Goal: Information Seeking & Learning: Learn about a topic

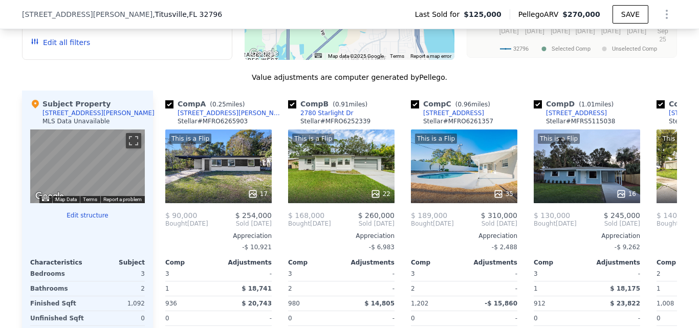
scroll to position [979, 0]
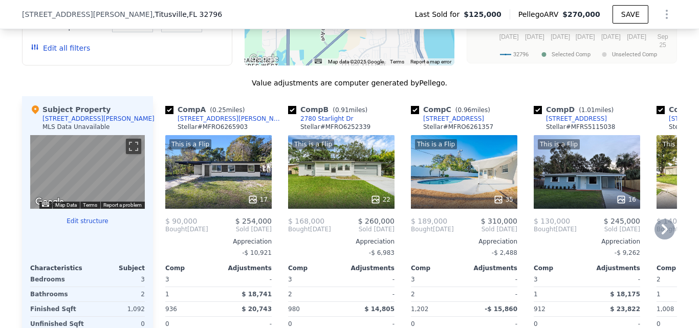
click at [195, 169] on div "This is a Flip 17" at bounding box center [218, 172] width 106 height 74
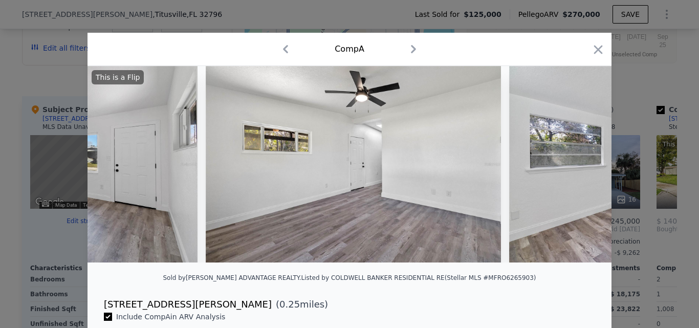
scroll to position [0, 1115]
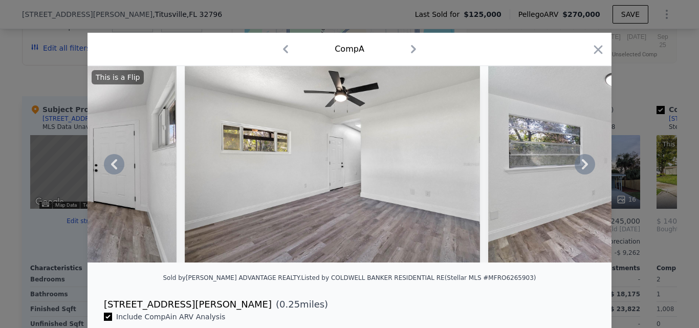
click at [131, 228] on img at bounding box center [29, 164] width 295 height 197
click at [279, 205] on img at bounding box center [332, 164] width 295 height 197
click at [110, 175] on icon at bounding box center [114, 164] width 20 height 20
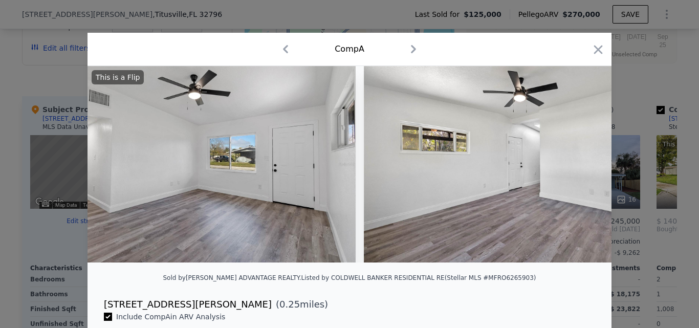
scroll to position [0, 870]
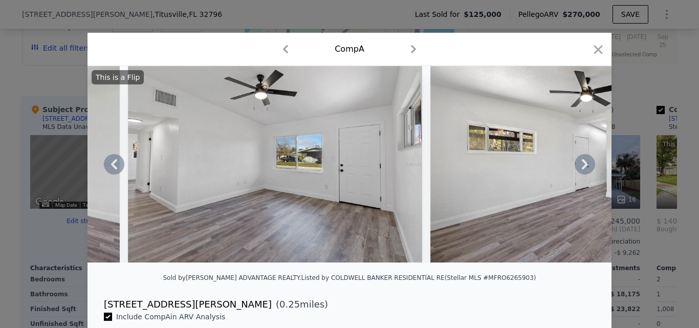
click at [250, 185] on img at bounding box center [275, 164] width 295 height 197
click at [112, 175] on icon at bounding box center [114, 164] width 20 height 20
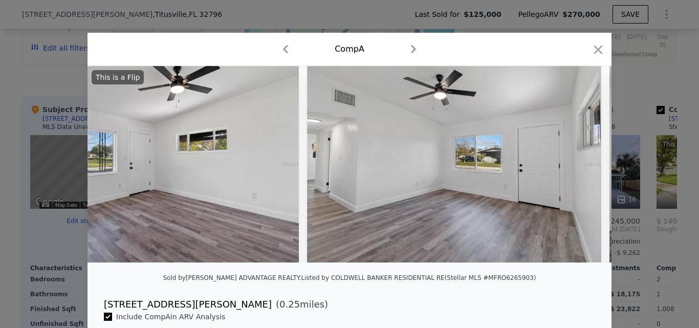
scroll to position [0, 624]
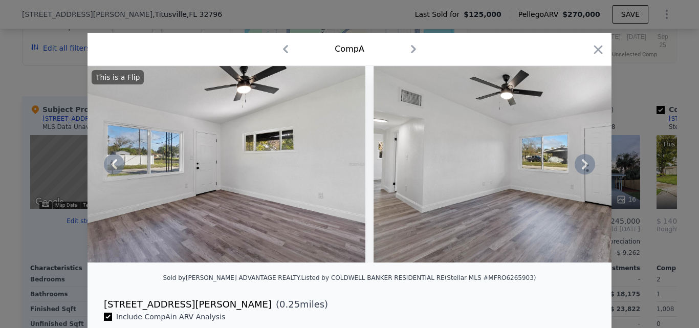
click at [320, 187] on img at bounding box center [217, 164] width 295 height 197
click at [580, 164] on icon at bounding box center [585, 164] width 20 height 20
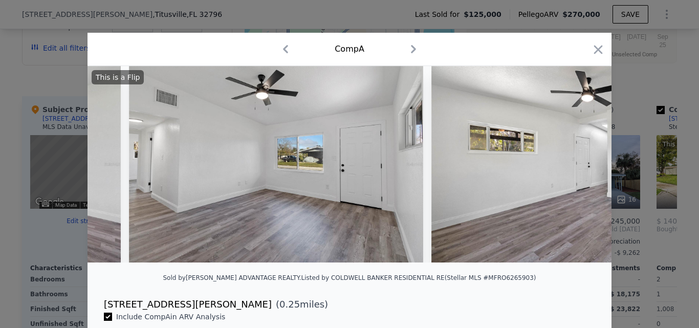
scroll to position [0, 870]
click at [580, 164] on icon at bounding box center [585, 164] width 20 height 20
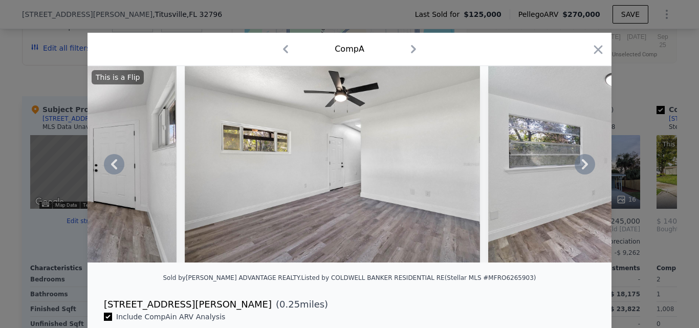
click at [580, 164] on icon at bounding box center [585, 164] width 20 height 20
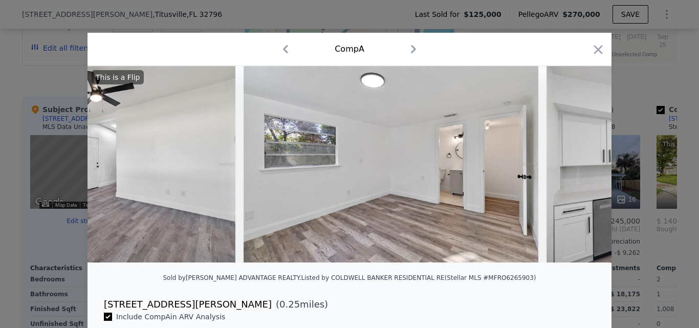
scroll to position [0, 1361]
click at [580, 164] on div "This is a Flip" at bounding box center [350, 164] width 524 height 197
click at [580, 164] on icon at bounding box center [585, 164] width 20 height 20
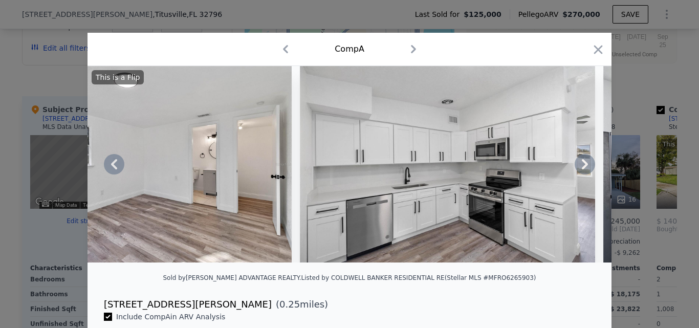
click at [580, 164] on icon at bounding box center [585, 164] width 20 height 20
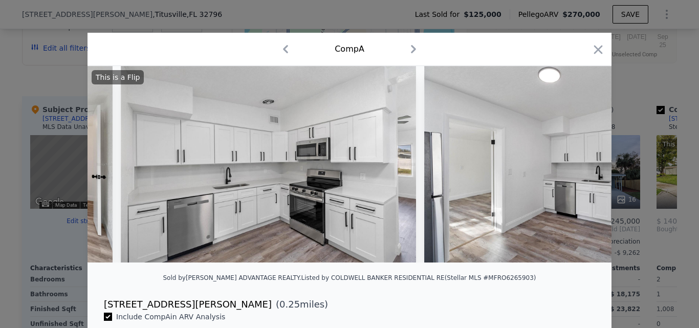
scroll to position [0, 1853]
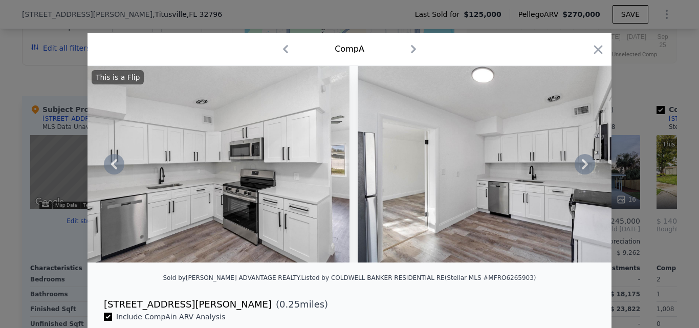
click at [580, 164] on icon at bounding box center [585, 164] width 20 height 20
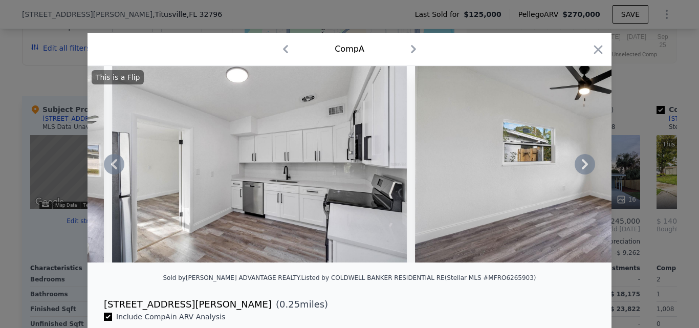
click at [580, 164] on icon at bounding box center [585, 164] width 20 height 20
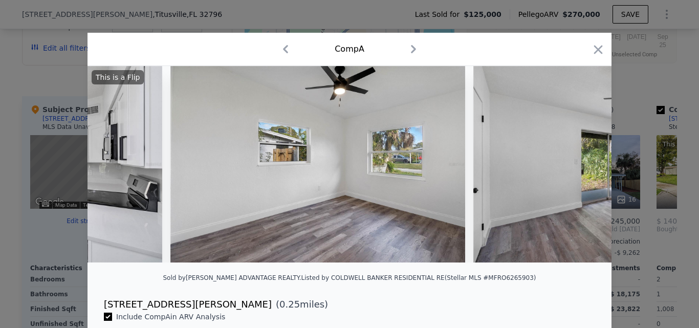
scroll to position [0, 2344]
click at [597, 53] on icon "button" at bounding box center [598, 49] width 9 height 9
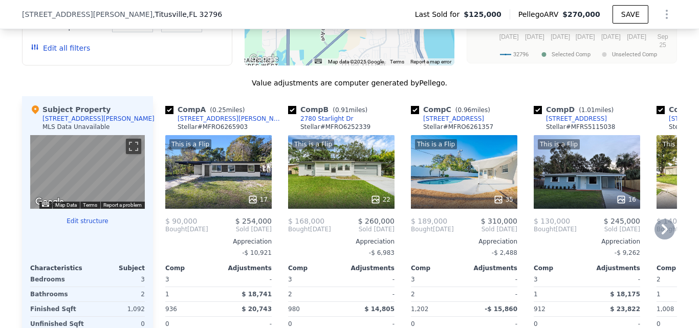
click at [655, 233] on icon at bounding box center [665, 229] width 20 height 20
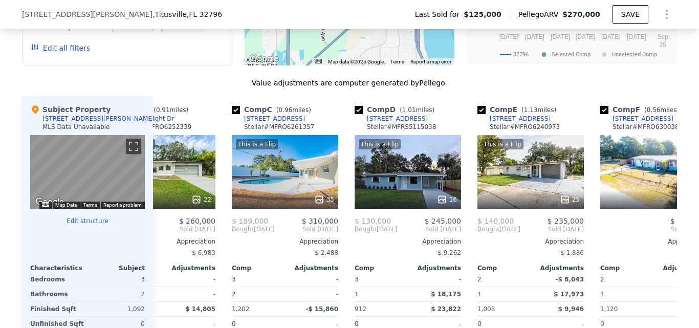
scroll to position [0, 246]
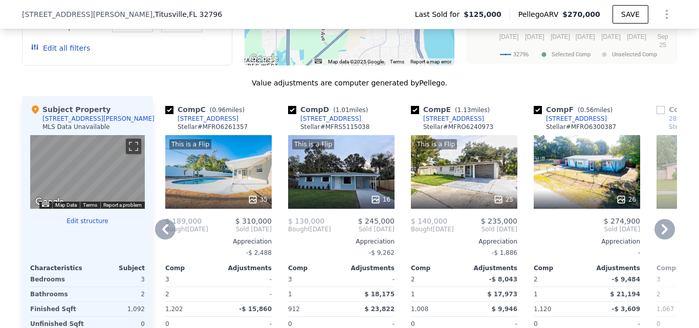
click at [467, 149] on div "This is a Flip" at bounding box center [464, 144] width 98 height 10
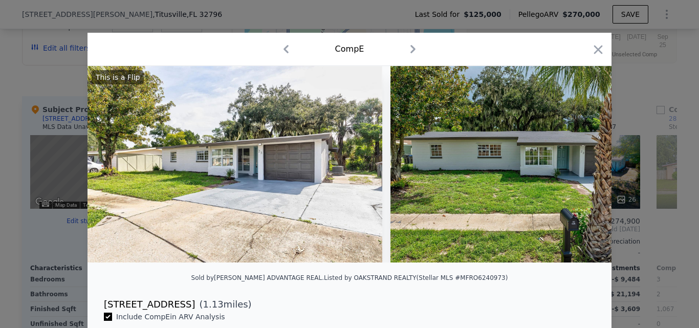
click at [586, 45] on div "Comp E" at bounding box center [350, 49] width 508 height 16
click at [595, 47] on icon "button" at bounding box center [598, 49] width 14 height 14
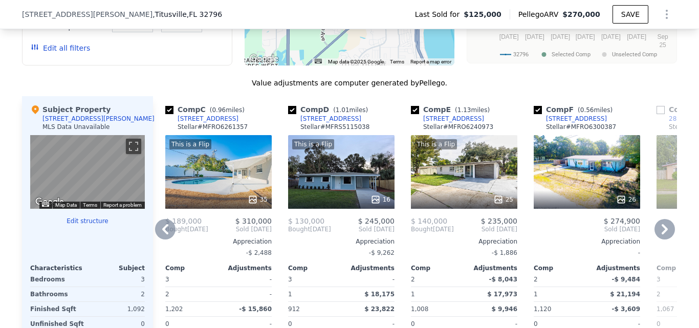
click at [566, 176] on div "26" at bounding box center [587, 172] width 106 height 74
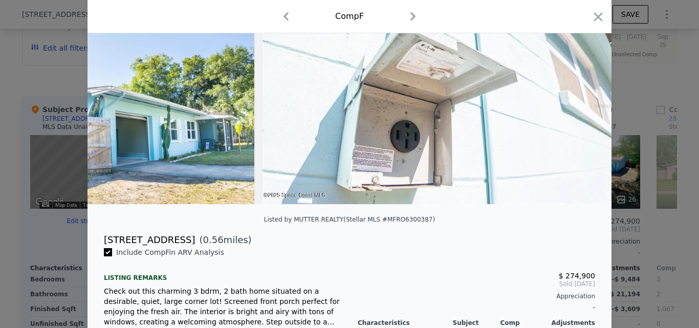
scroll to position [55, 0]
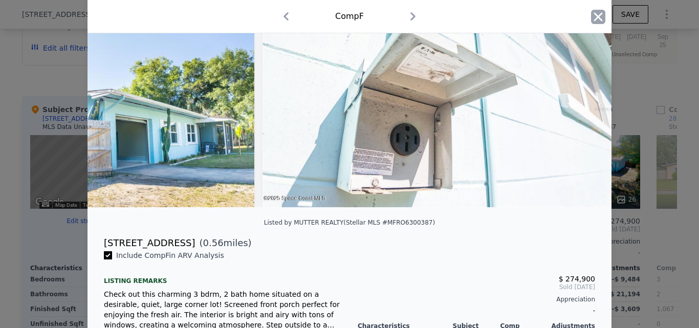
click at [594, 14] on icon "button" at bounding box center [598, 16] width 9 height 9
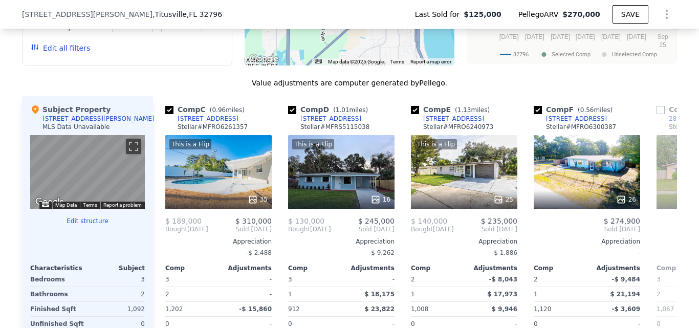
scroll to position [979, 0]
click at [588, 192] on div "26" at bounding box center [587, 172] width 106 height 74
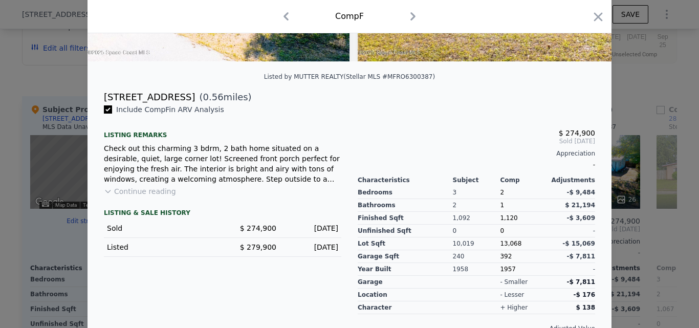
scroll to position [205, 0]
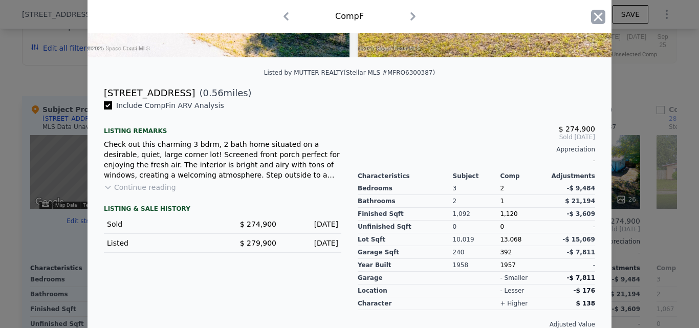
click at [591, 19] on icon "button" at bounding box center [598, 17] width 14 height 14
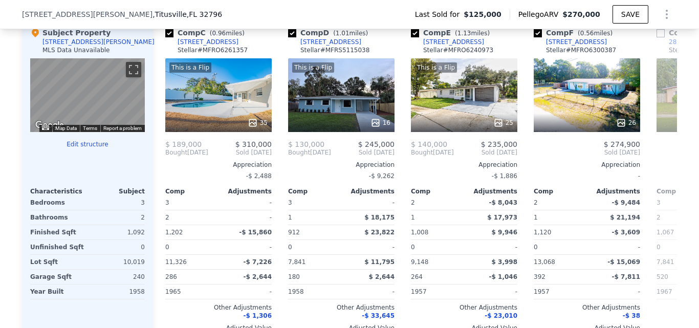
scroll to position [1023, 0]
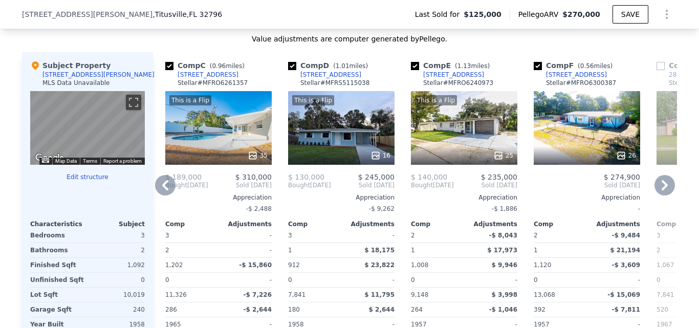
click at [657, 192] on icon at bounding box center [665, 185] width 20 height 20
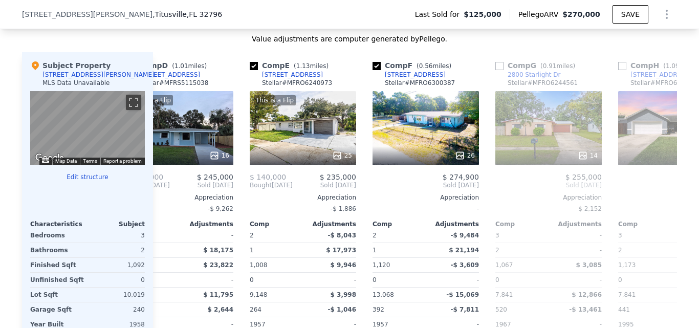
scroll to position [0, 491]
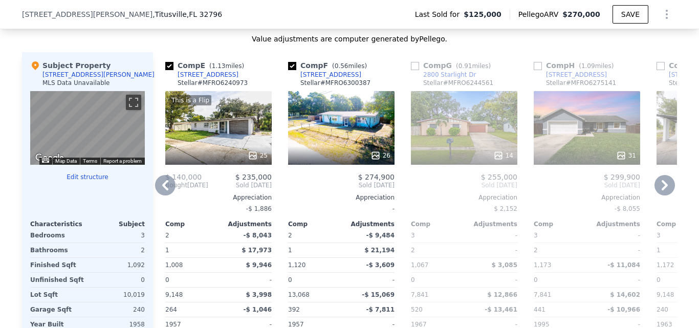
click at [660, 195] on icon at bounding box center [665, 185] width 20 height 20
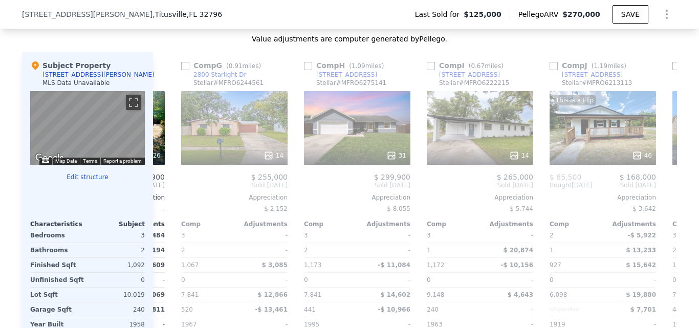
scroll to position [0, 737]
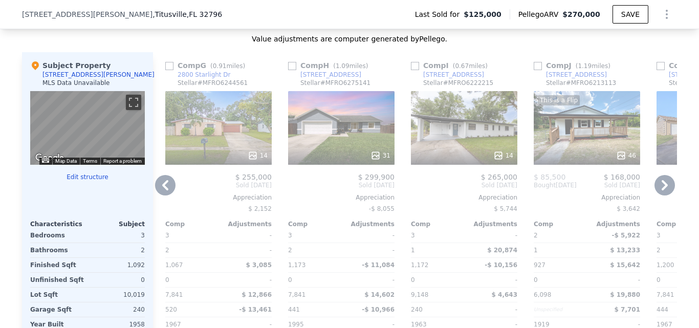
click at [422, 120] on div "14" at bounding box center [464, 128] width 106 height 74
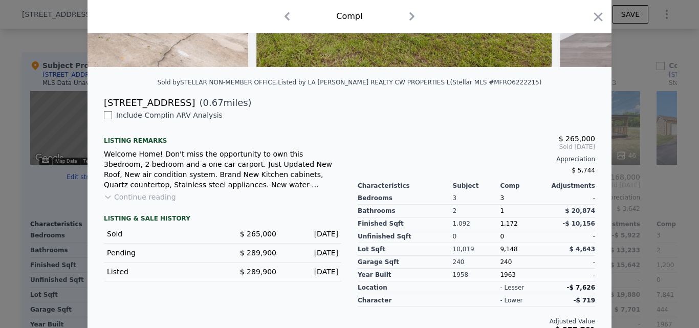
scroll to position [217, 0]
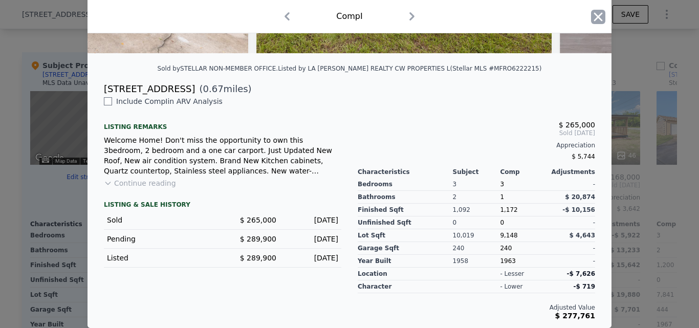
click at [594, 19] on icon "button" at bounding box center [598, 16] width 9 height 9
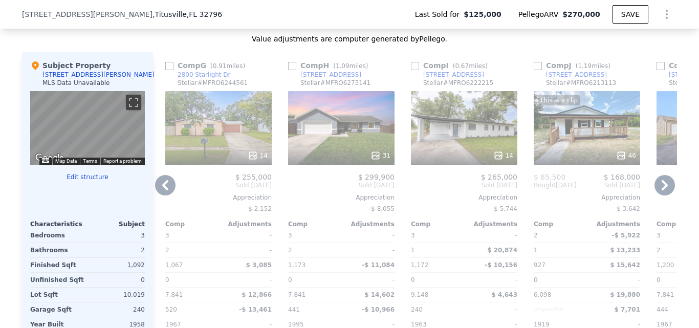
click at [661, 186] on icon at bounding box center [665, 185] width 20 height 20
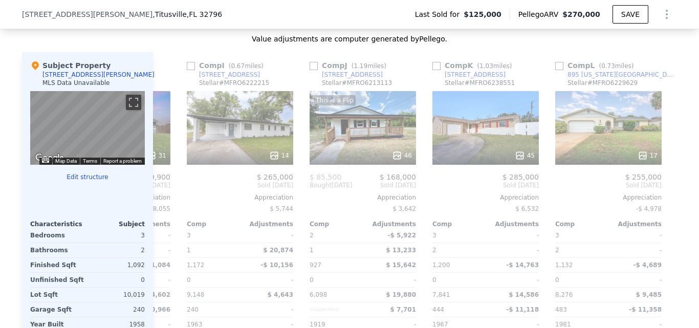
scroll to position [0, 975]
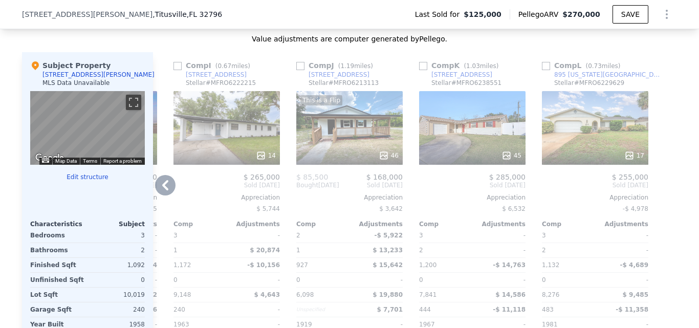
click at [565, 151] on div "17" at bounding box center [595, 128] width 106 height 74
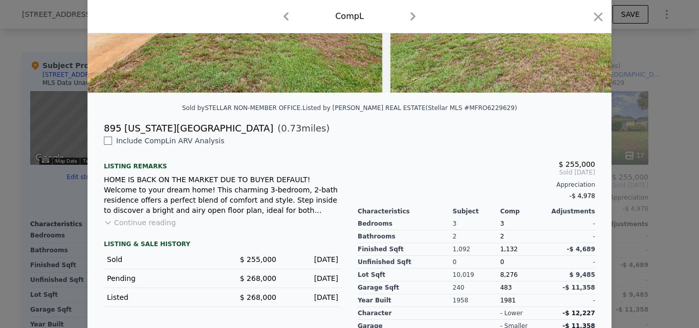
scroll to position [230, 0]
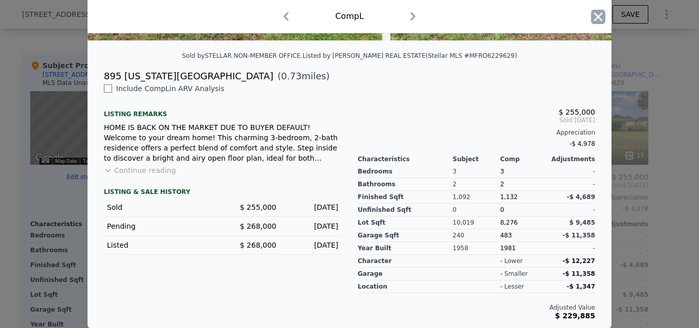
click at [591, 20] on icon "button" at bounding box center [598, 17] width 14 height 14
